Goal: Information Seeking & Learning: Find contact information

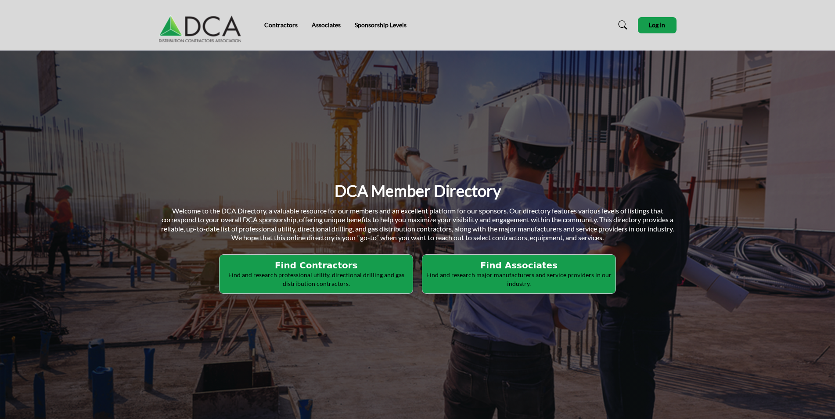
click at [379, 274] on p "Find and research professional utility, directional drilling and gas distributi…" at bounding box center [316, 278] width 188 height 17
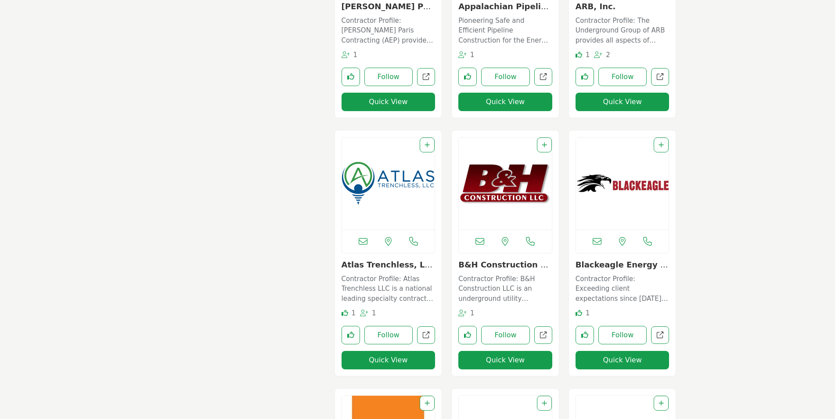
scroll to position [746, 0]
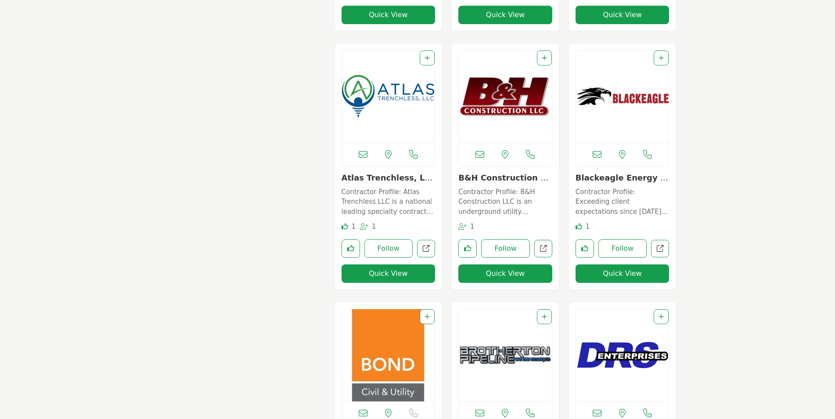
drag, startPoint x: 735, startPoint y: 313, endPoint x: 731, endPoint y: 332, distance: 18.9
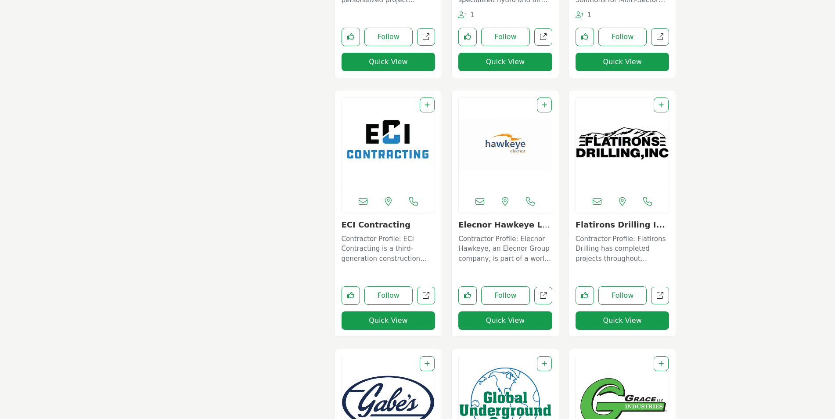
scroll to position [1516, 0]
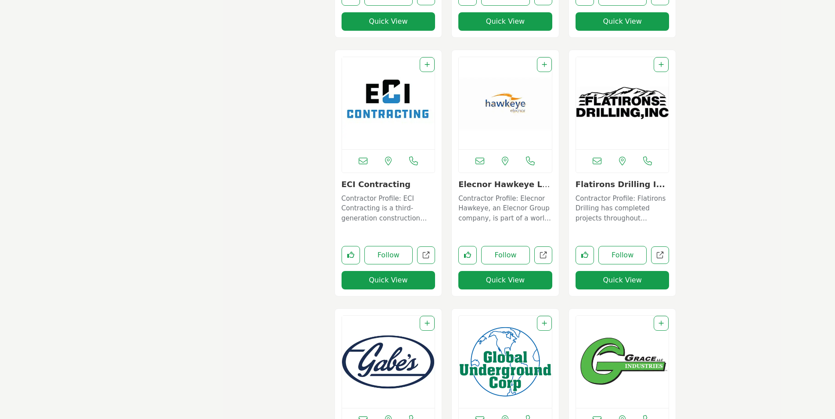
click at [395, 122] on img "Open Listing in new tab" at bounding box center [388, 103] width 93 height 92
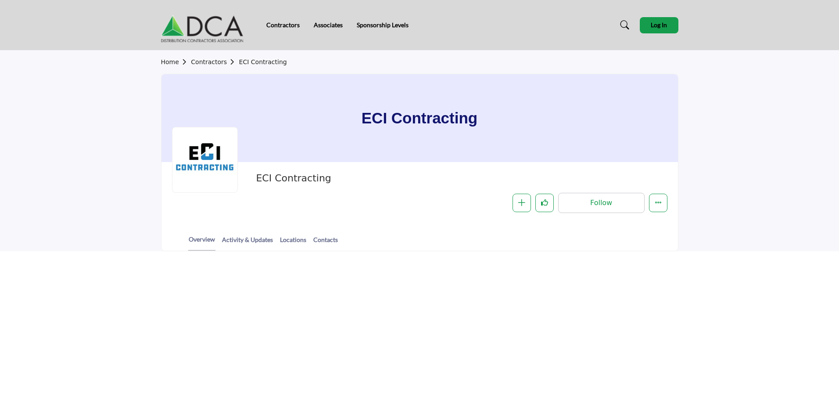
click at [394, 286] on html "Contractors Associates Sponsorship Levels" at bounding box center [419, 209] width 839 height 419
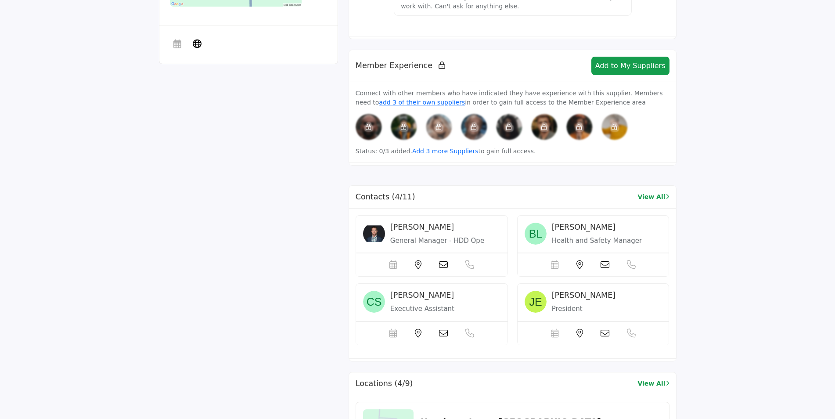
scroll to position [571, 0]
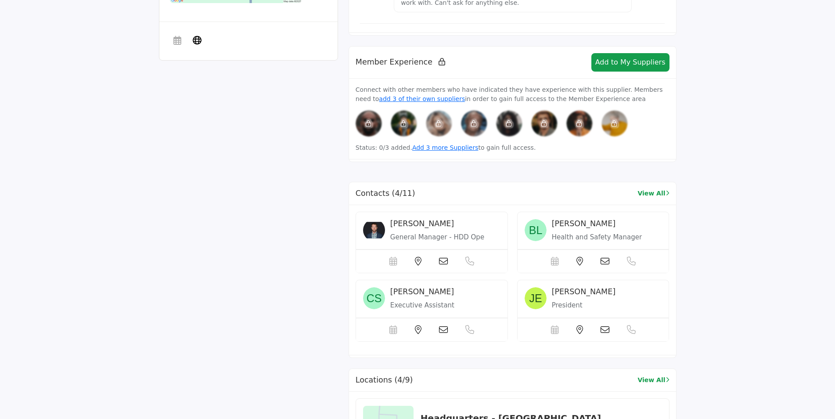
click at [443, 258] on icon at bounding box center [443, 261] width 9 height 9
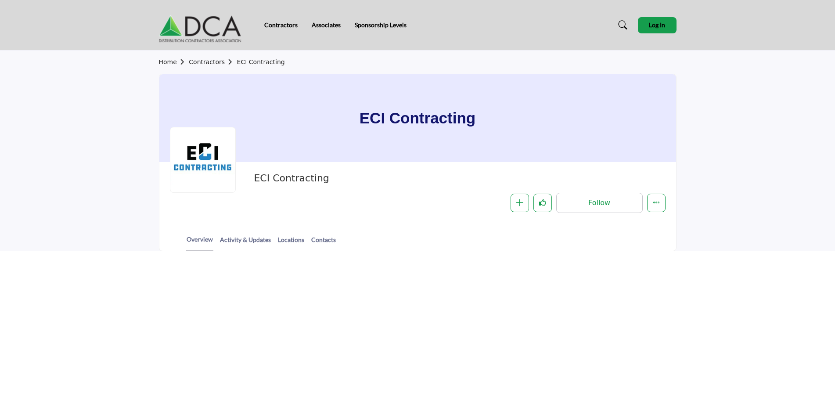
scroll to position [571, 0]
